Goal: Information Seeking & Learning: Learn about a topic

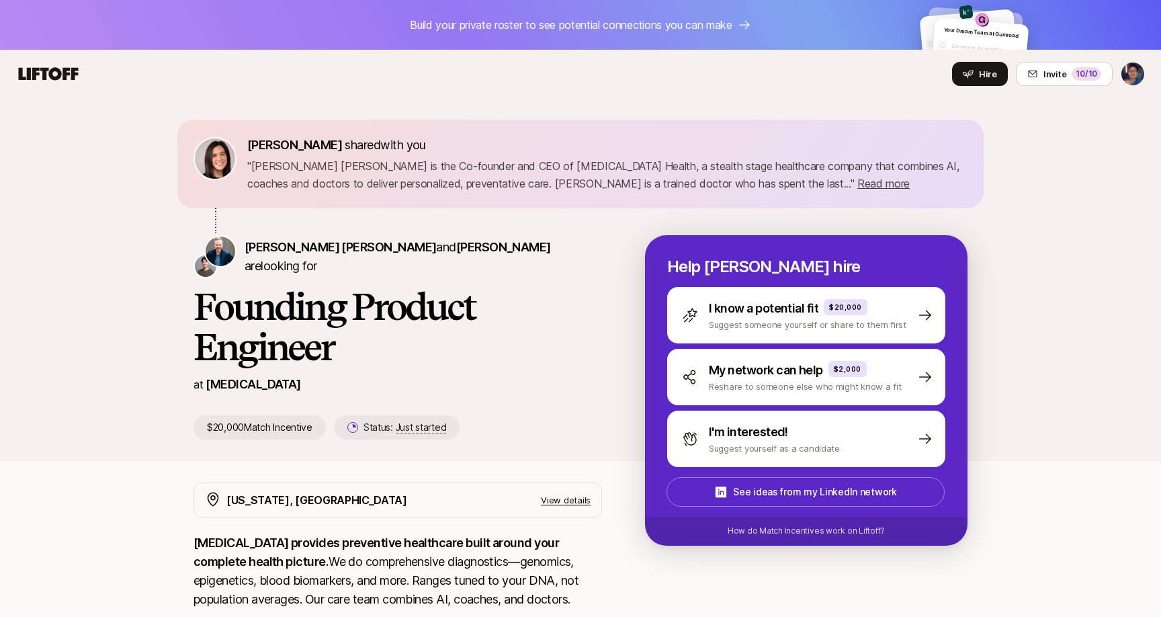
scroll to position [5, 0]
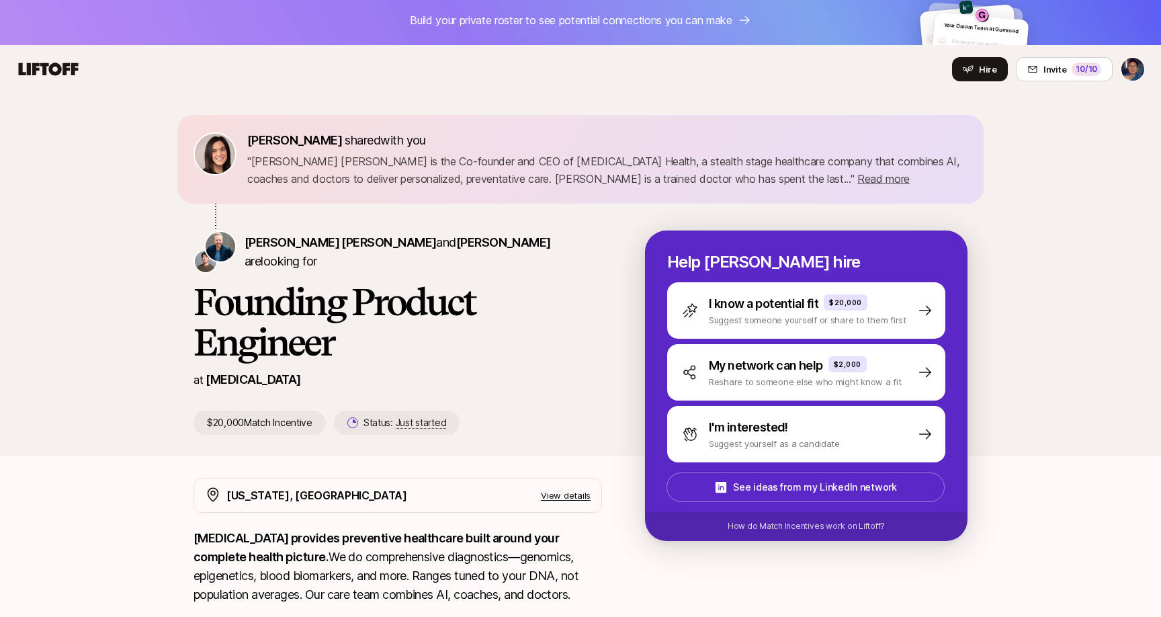
click at [553, 496] on p "View details" at bounding box center [566, 494] width 50 height 13
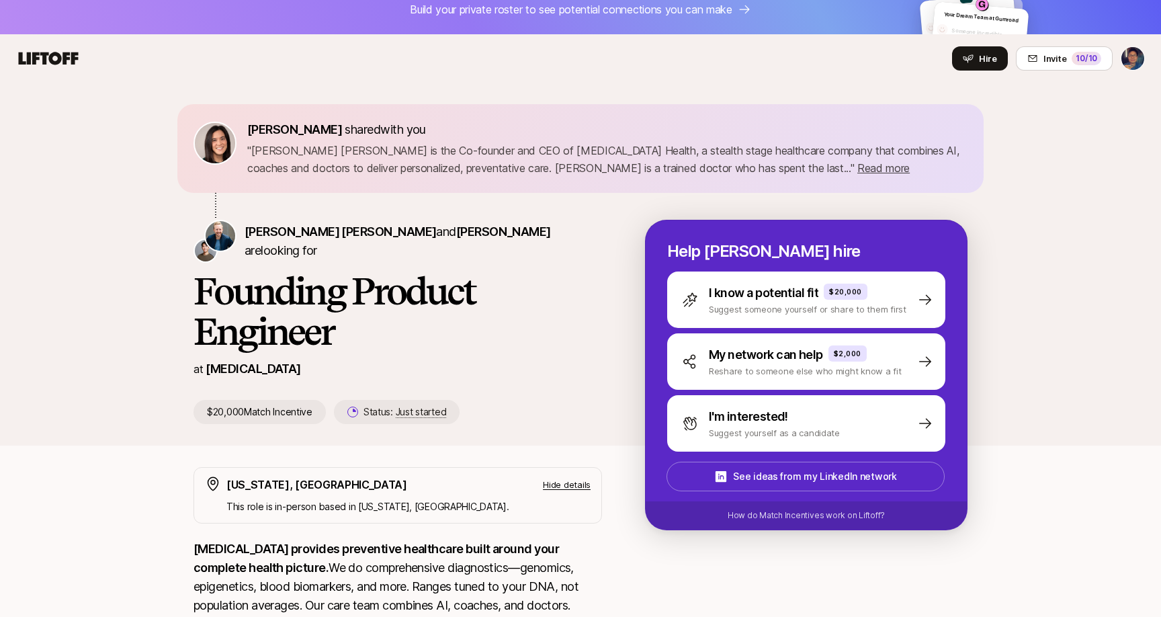
scroll to position [0, 0]
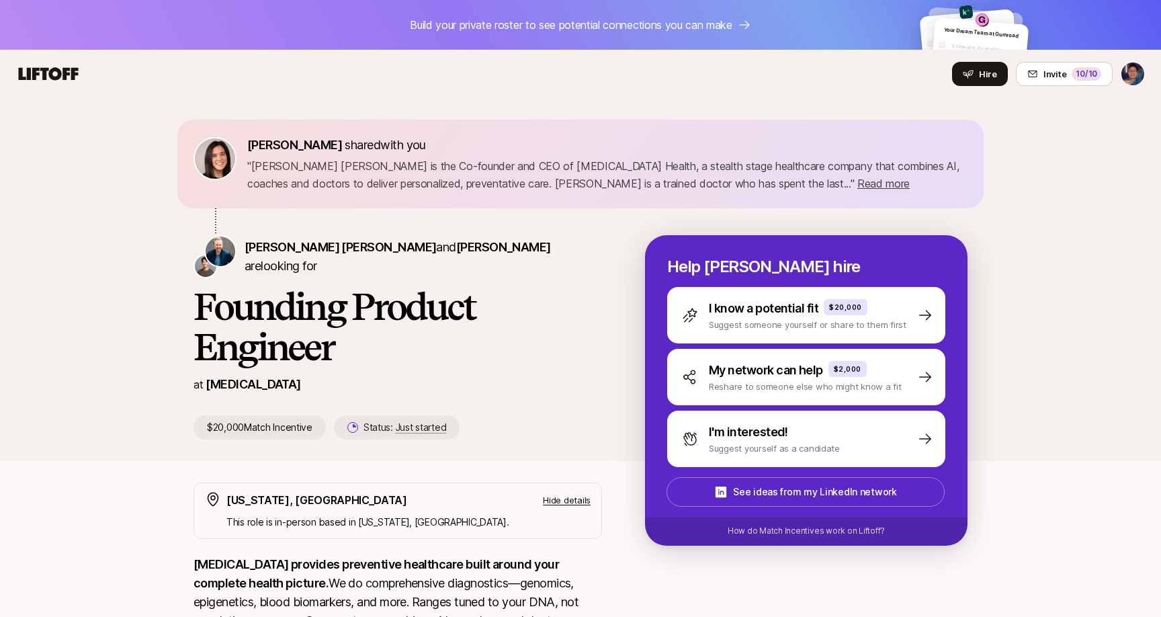
click at [64, 62] on div "Hire Invite 10 /10" at bounding box center [580, 74] width 1128 height 24
click at [62, 72] on icon at bounding box center [49, 73] width 60 height 13
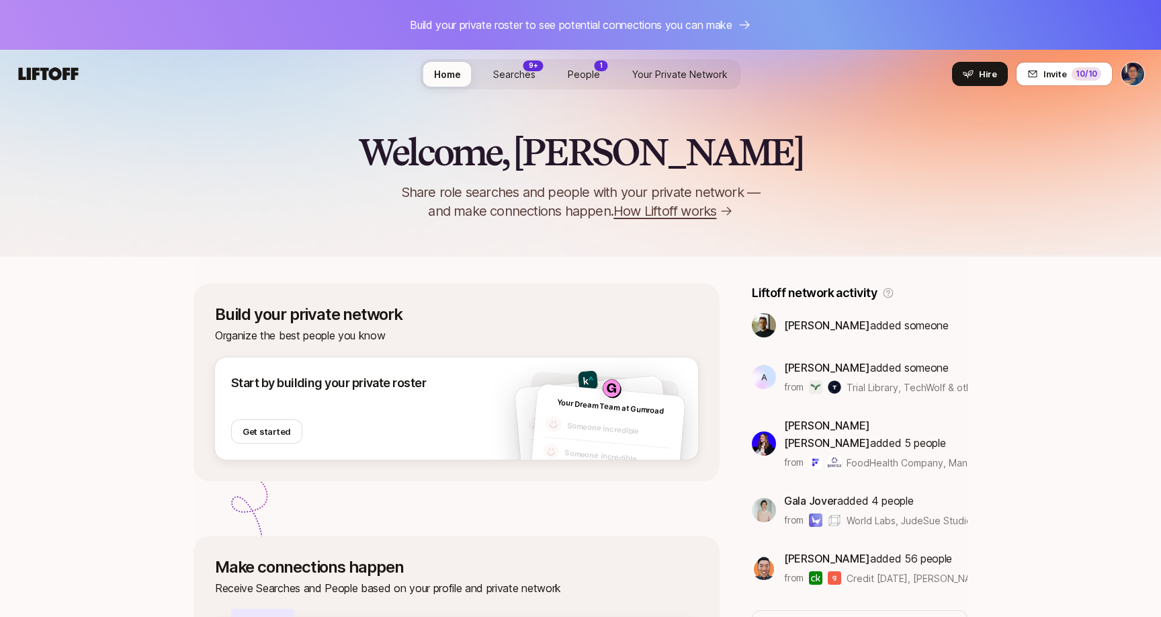
click at [528, 81] on span "Searches" at bounding box center [514, 74] width 42 height 14
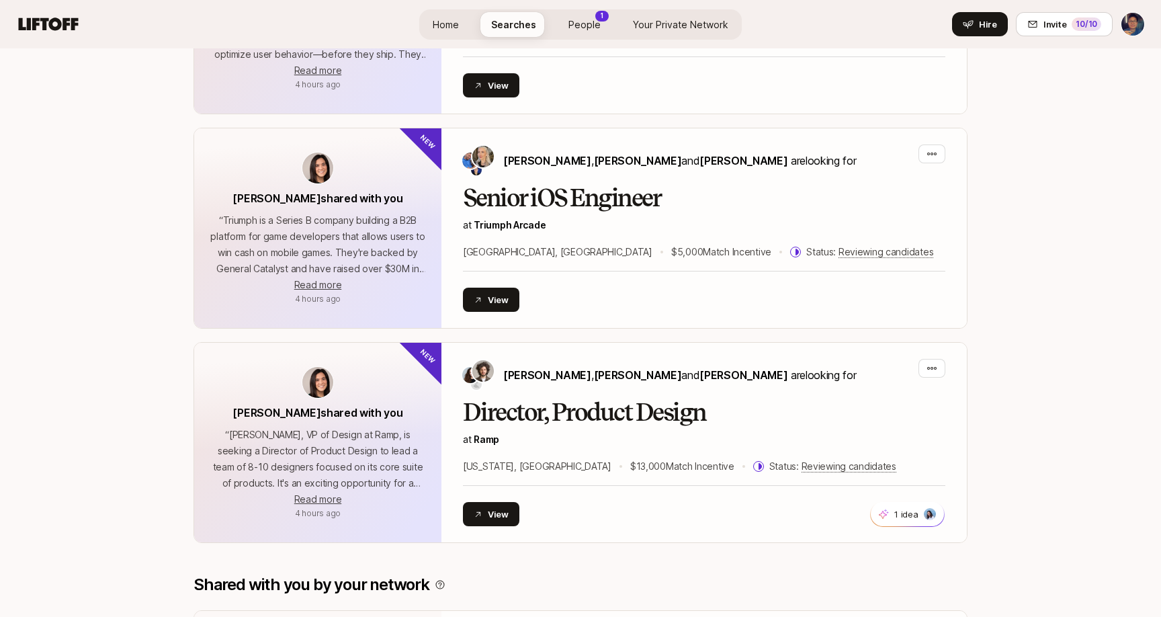
scroll to position [3177, 0]
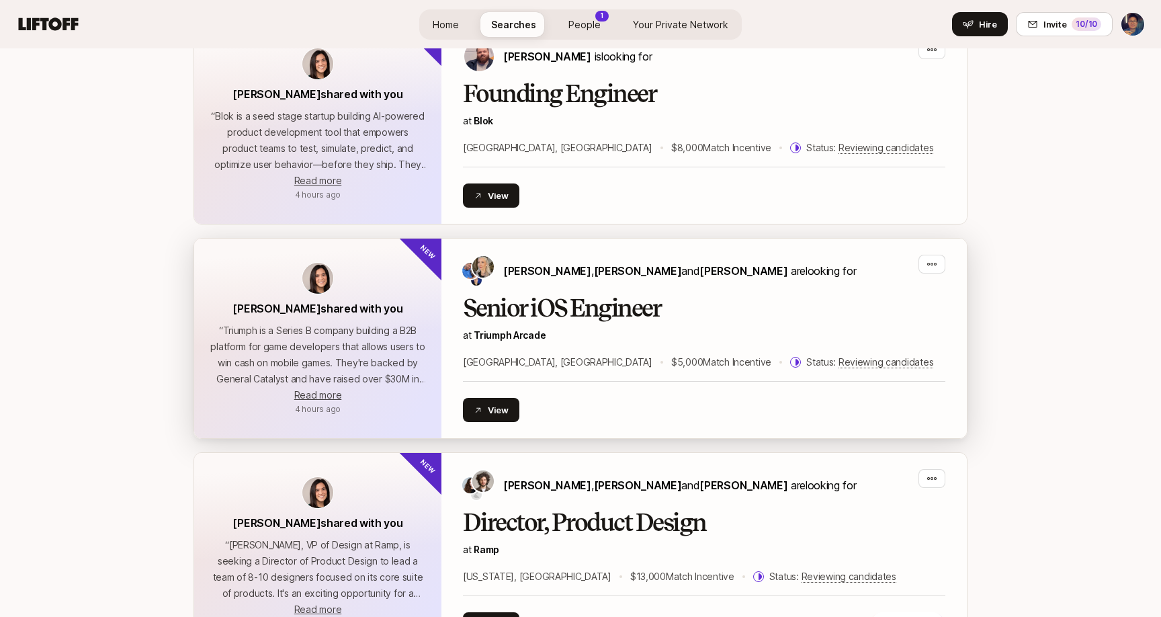
click at [564, 305] on h2 "Senior iOS Engineer" at bounding box center [704, 308] width 482 height 27
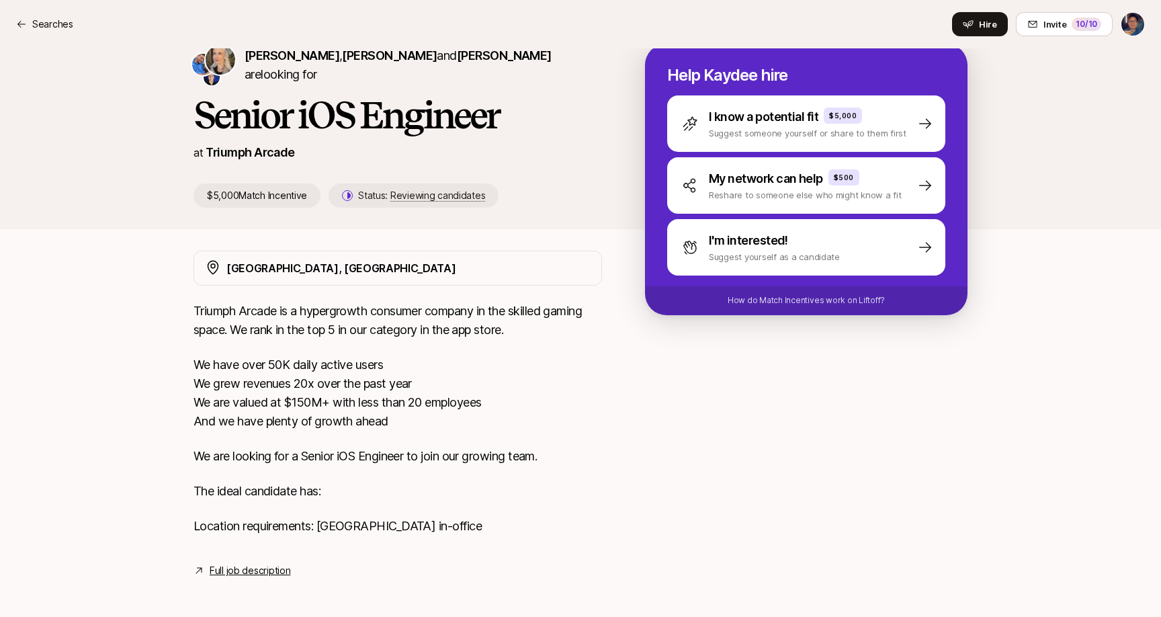
scroll to position [196, 0]
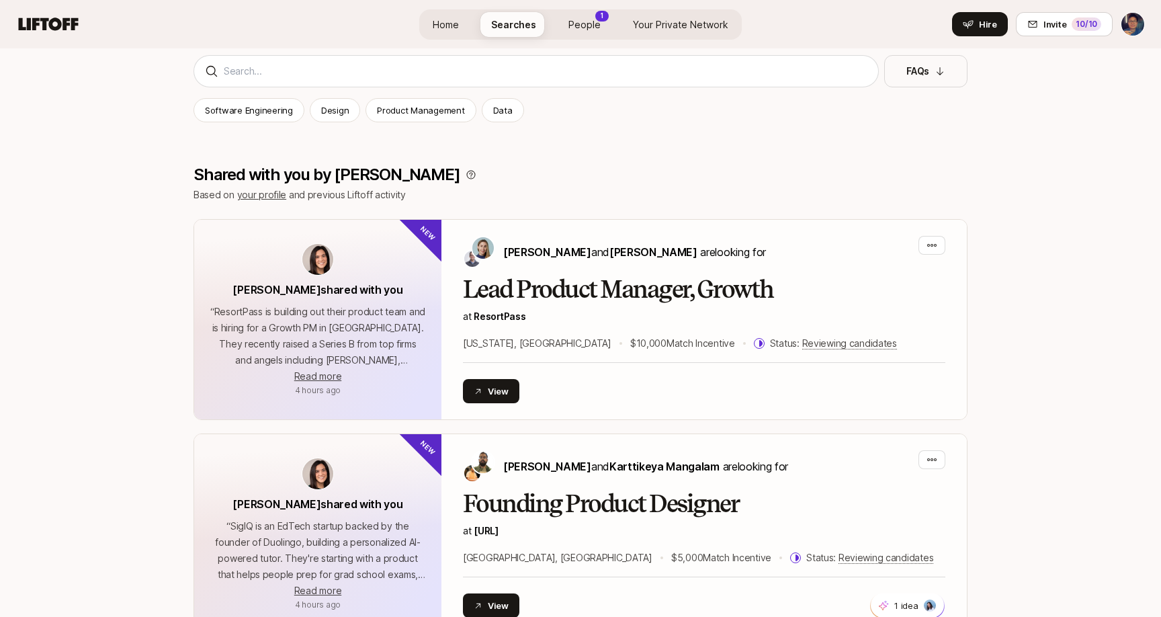
scroll to position [3177, 0]
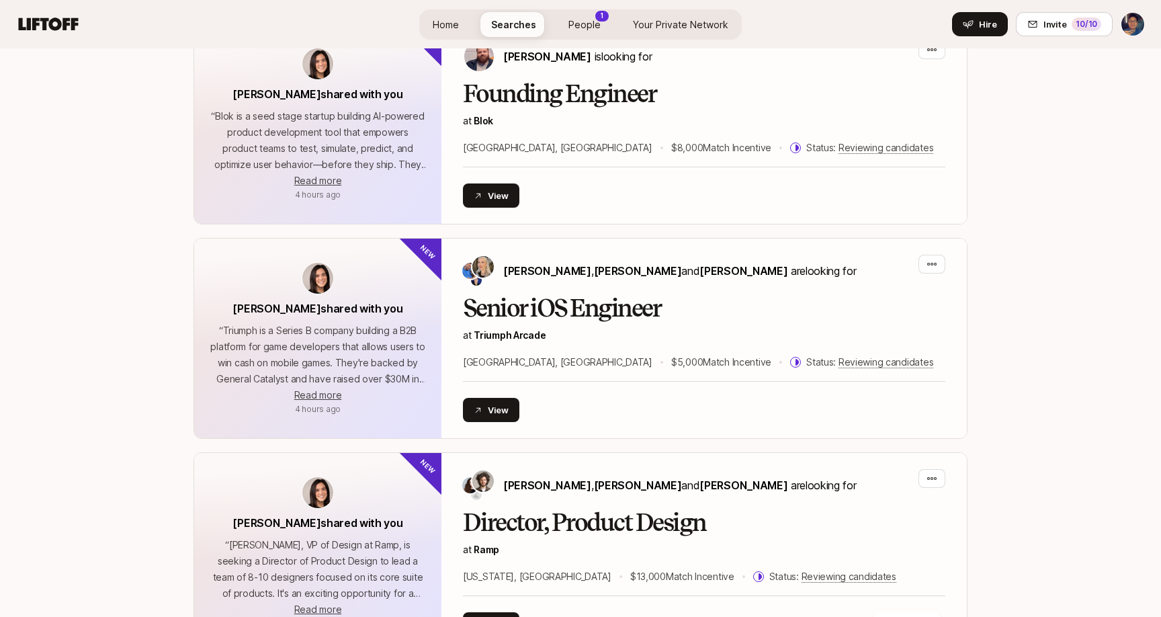
click at [564, 305] on h2 "Senior iOS Engineer" at bounding box center [704, 308] width 482 height 27
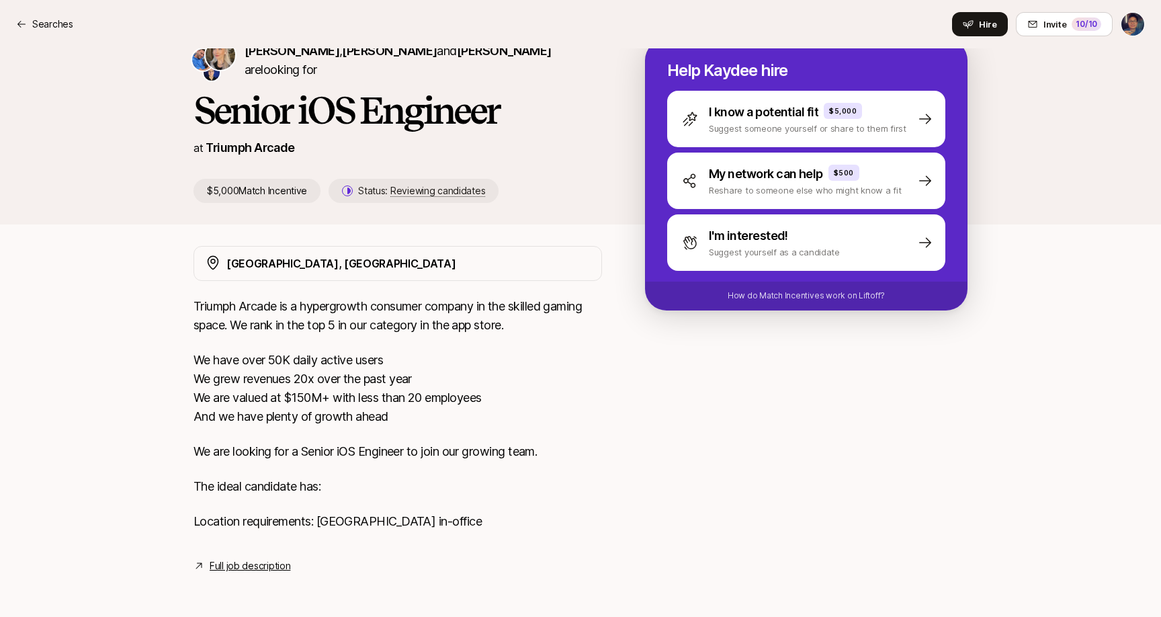
scroll to position [196, 0]
click at [283, 559] on link "Full job description" at bounding box center [250, 565] width 81 height 16
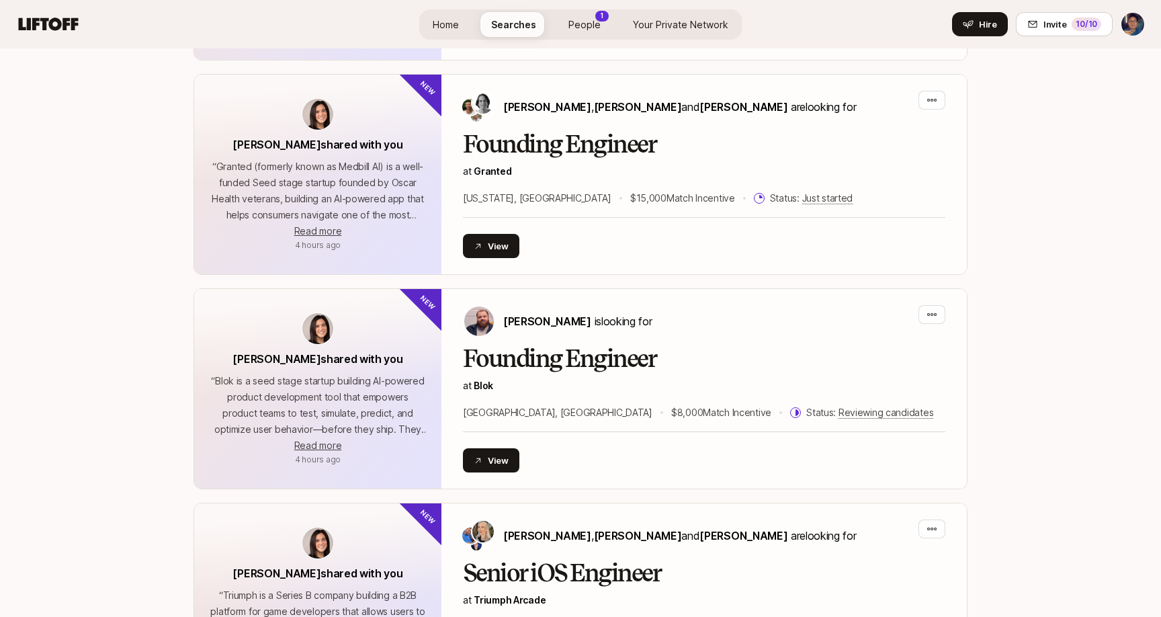
scroll to position [2912, 0]
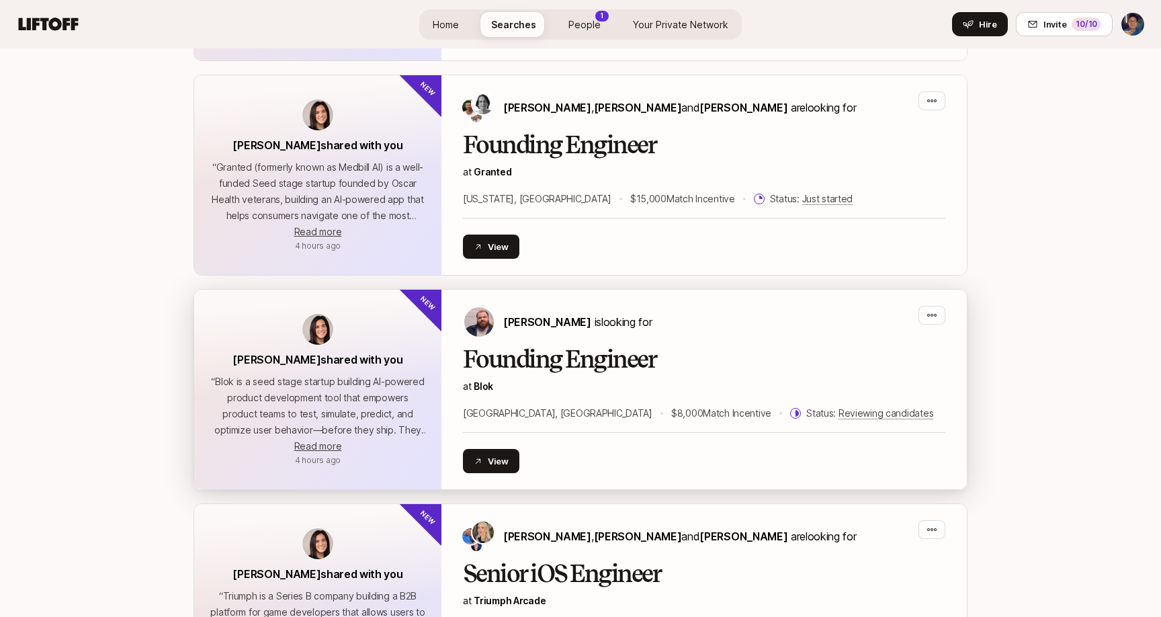
click at [526, 353] on h2 "Founding Engineer" at bounding box center [704, 359] width 482 height 27
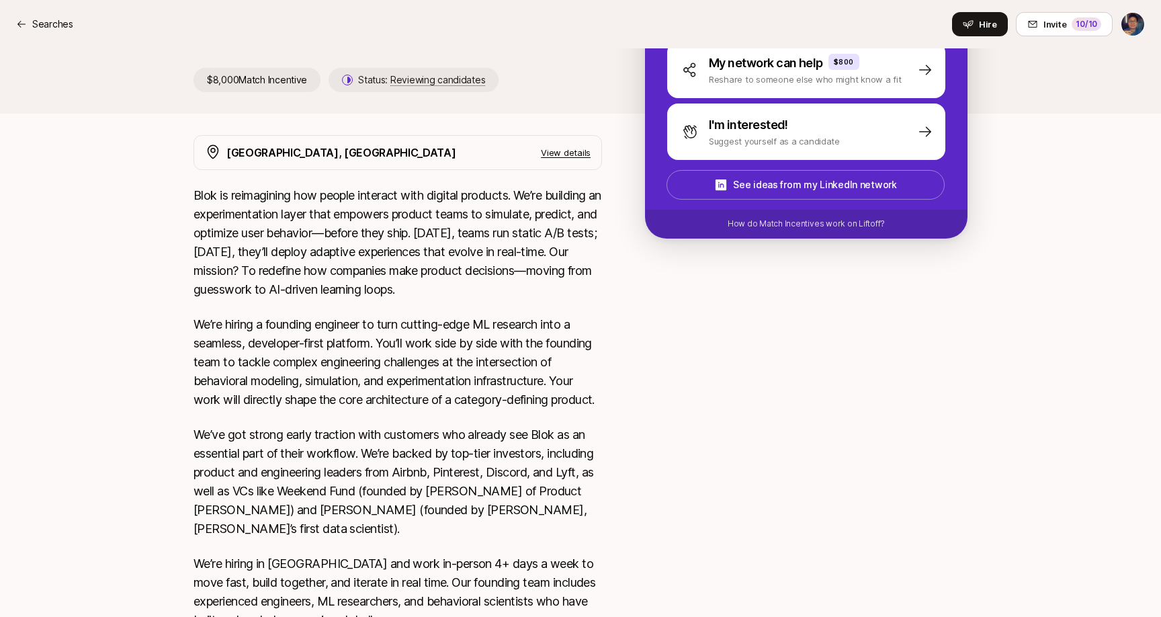
scroll to position [308, 0]
click at [537, 146] on div "[GEOGRAPHIC_DATA], [GEOGRAPHIC_DATA] View details" at bounding box center [408, 151] width 364 height 17
click at [551, 145] on p "View details" at bounding box center [566, 151] width 50 height 13
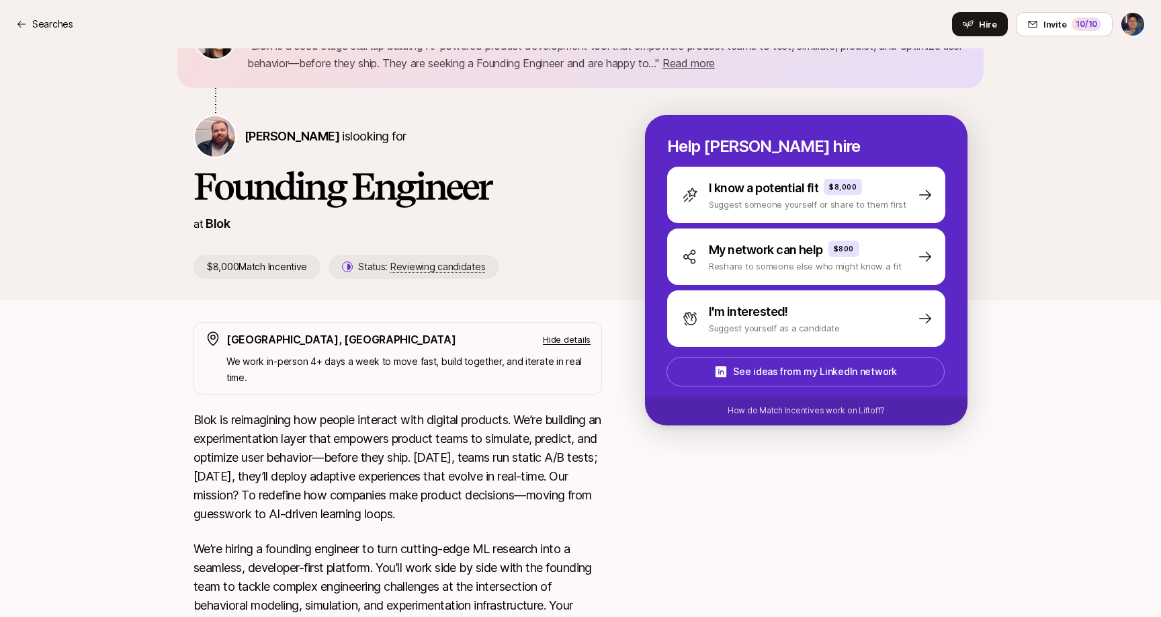
scroll to position [0, 0]
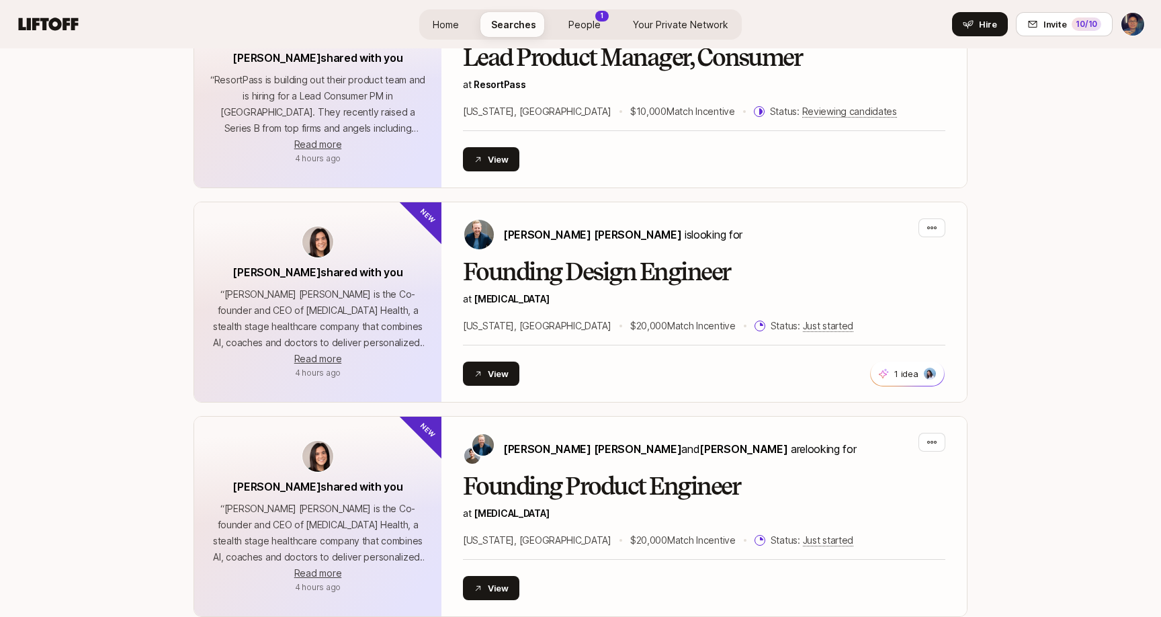
scroll to position [1486, 0]
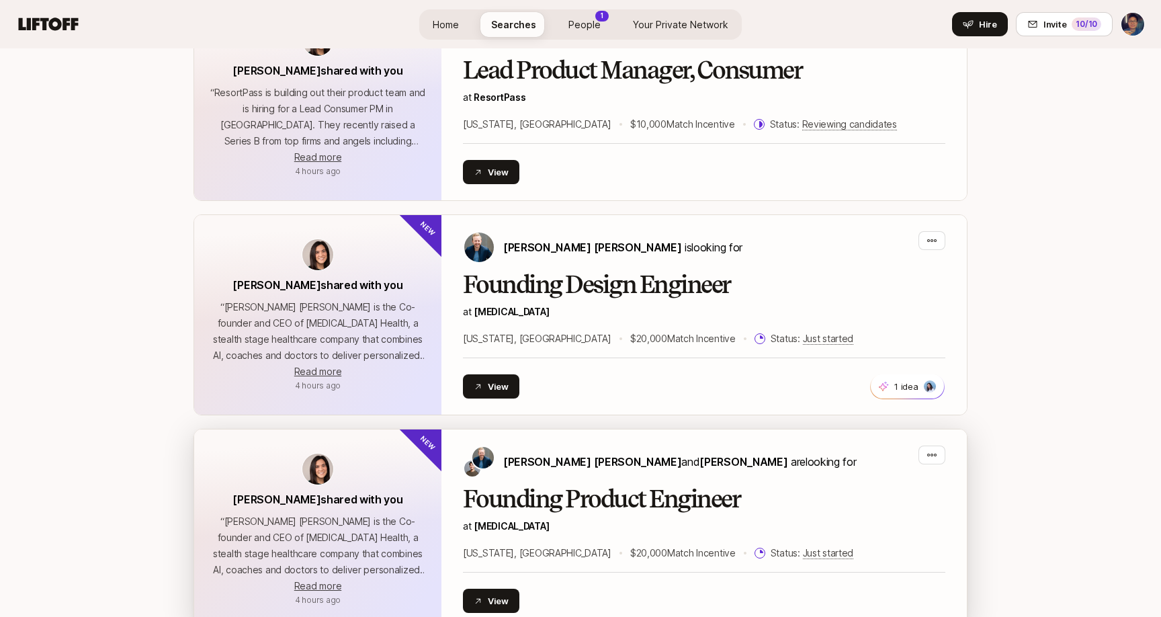
click at [574, 504] on h2 "Founding Product Engineer" at bounding box center [704, 499] width 482 height 27
